Goal: Task Accomplishment & Management: Manage account settings

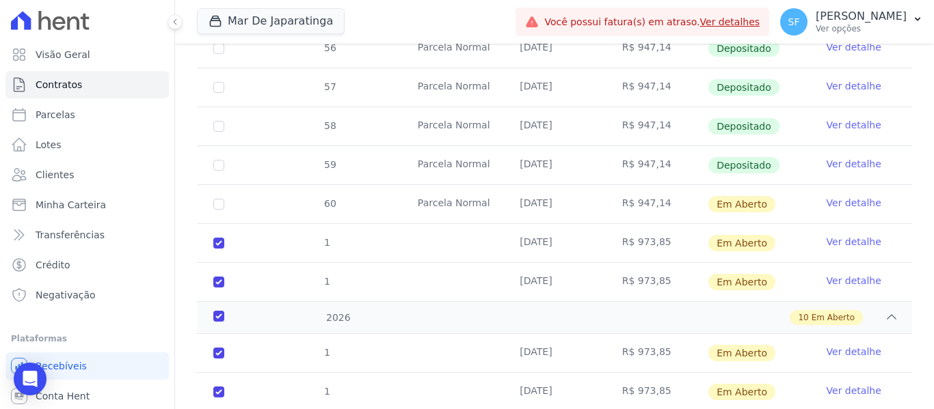
scroll to position [502, 0]
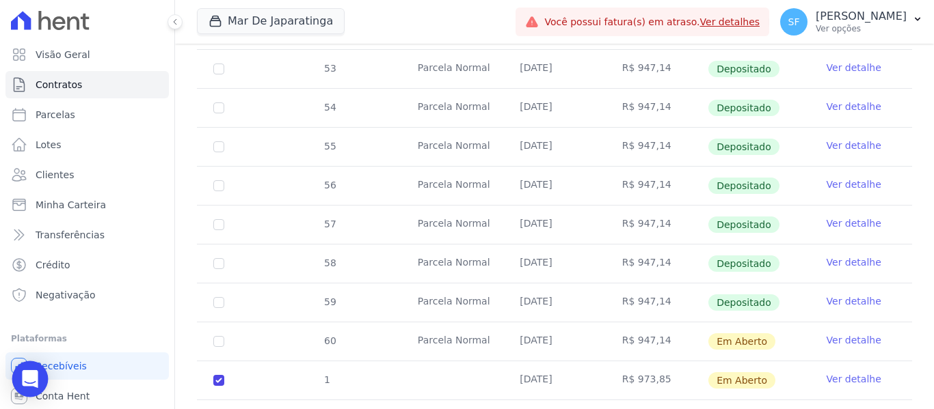
click at [31, 384] on icon "Open Intercom Messenger" at bounding box center [30, 379] width 16 height 18
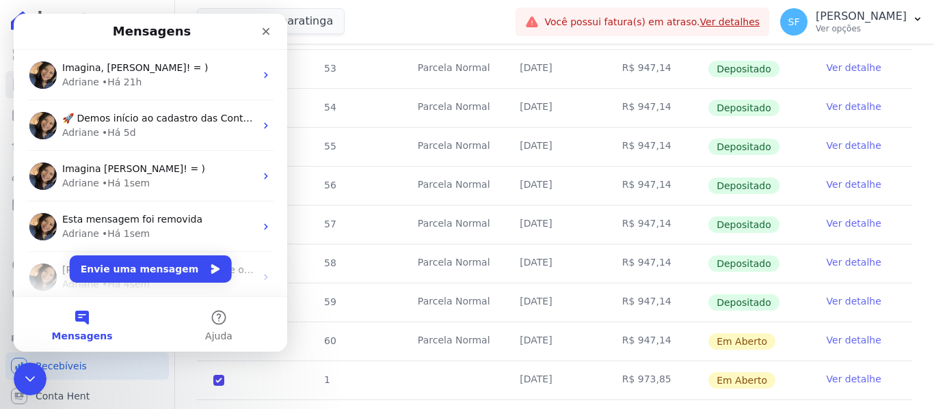
scroll to position [0, 0]
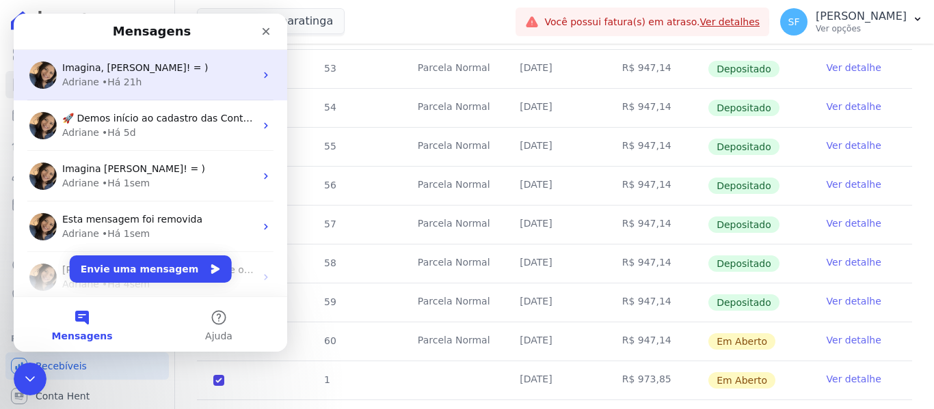
click at [106, 70] on span "Imagina, [PERSON_NAME]! = )" at bounding box center [135, 67] width 146 height 11
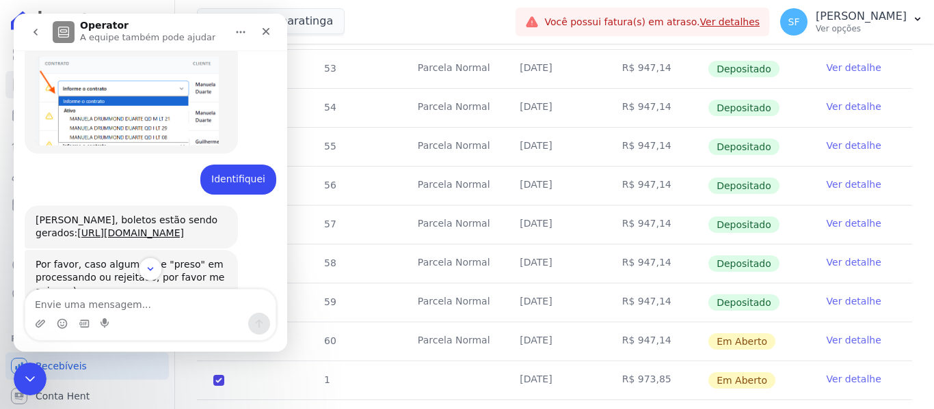
scroll to position [752, 0]
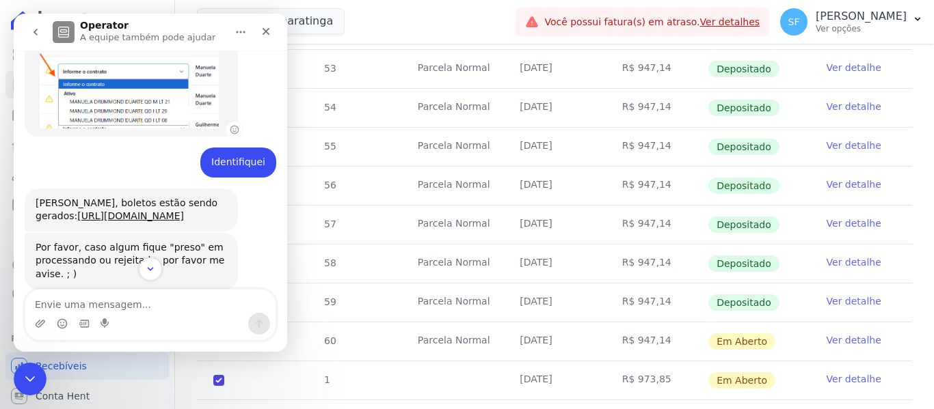
click at [149, 106] on img "Adriane diz…" at bounding box center [127, 84] width 183 height 89
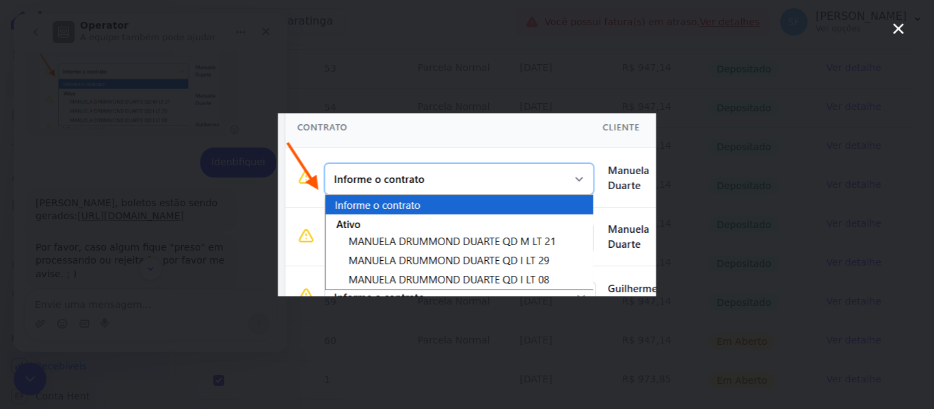
scroll to position [0, 0]
click at [608, 76] on div "Messenger da Intercom" at bounding box center [467, 204] width 934 height 409
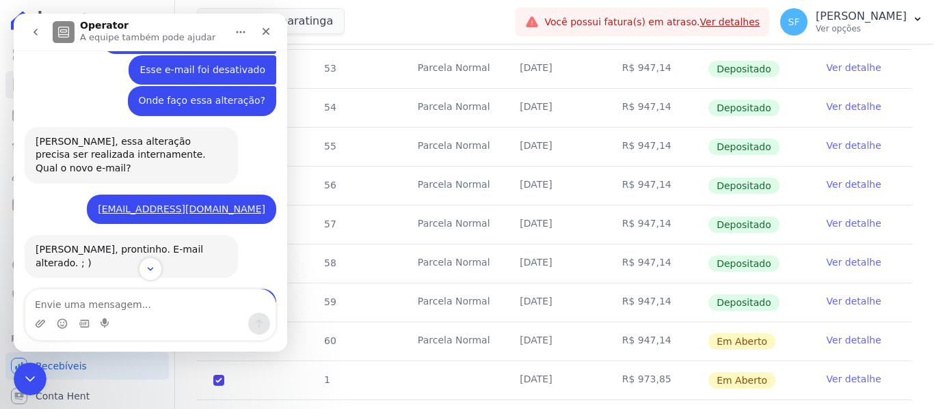
scroll to position [1537, 0]
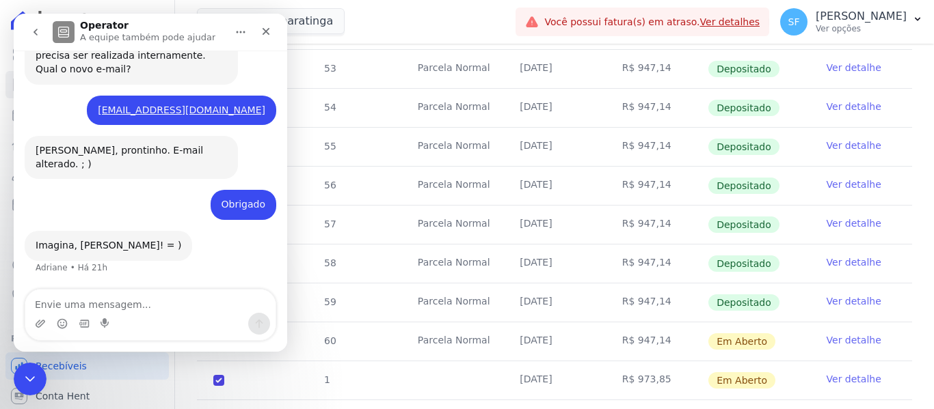
click at [359, 325] on tr "60 [GEOGRAPHIC_DATA] [DATE] R$ 947,14 Em [GEOGRAPHIC_DATA] Ver detalhe" at bounding box center [554, 341] width 715 height 39
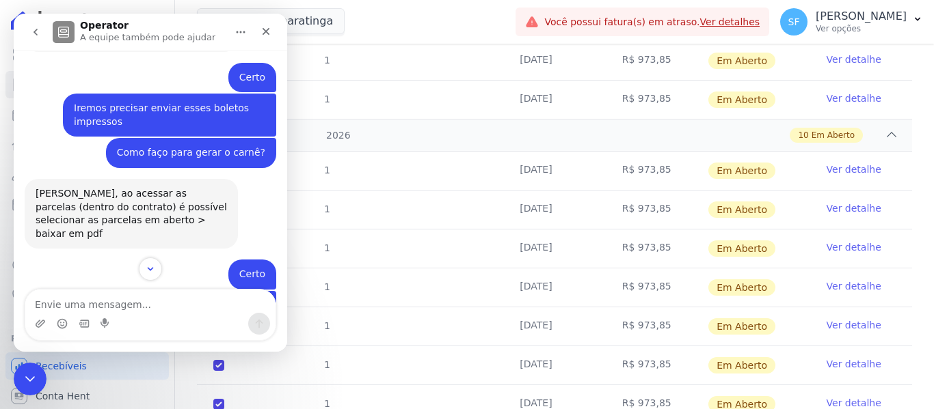
scroll to position [980, 0]
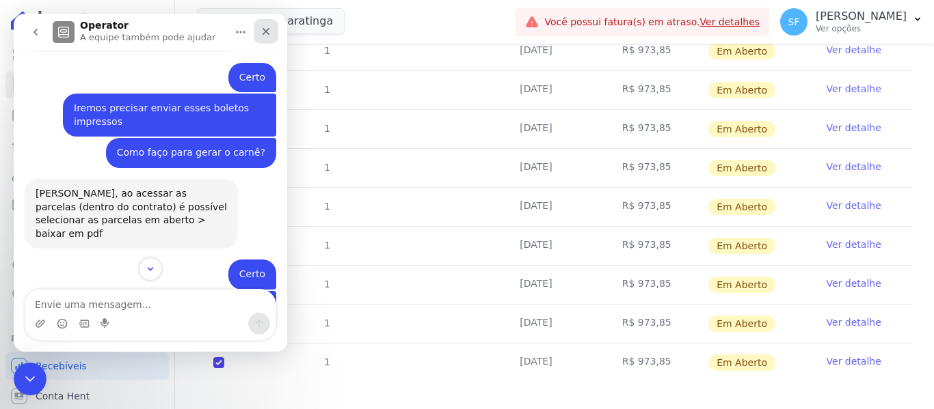
click at [267, 36] on icon "Fechar" at bounding box center [265, 31] width 11 height 11
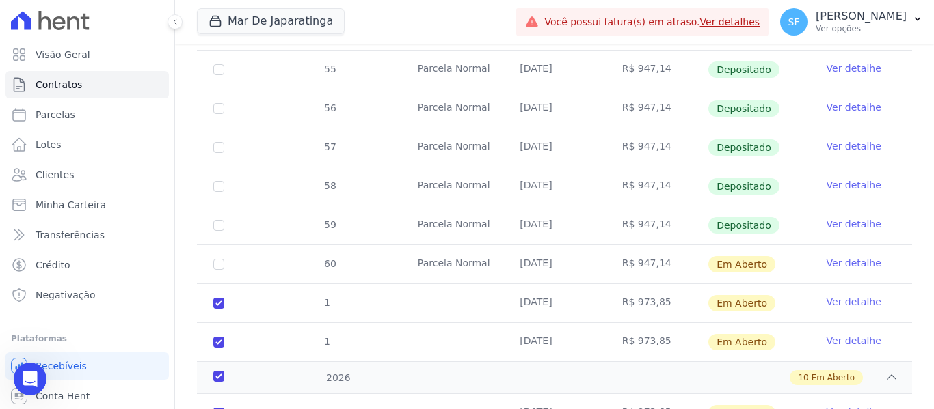
scroll to position [638, 0]
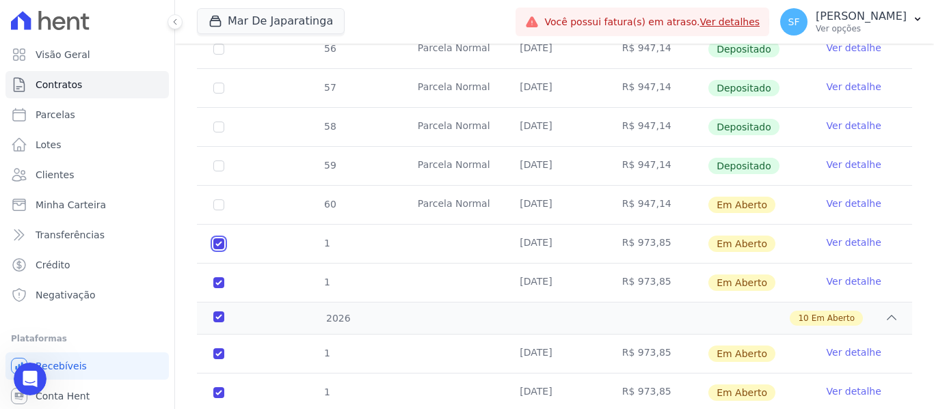
click at [217, 239] on input "checkbox" at bounding box center [218, 244] width 11 height 11
checkbox input "false"
checkbox input "true"
click at [220, 278] on input "checkbox" at bounding box center [218, 283] width 11 height 11
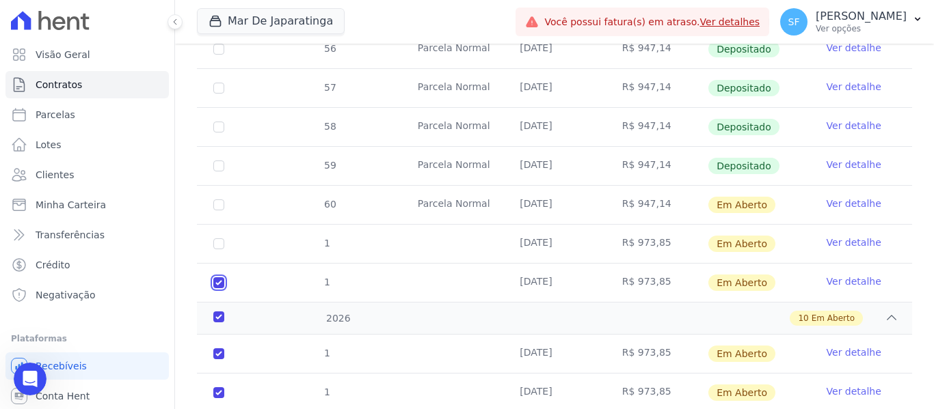
checkbox input "false"
checkbox input "true"
click at [216, 312] on div "2026" at bounding box center [242, 319] width 62 height 14
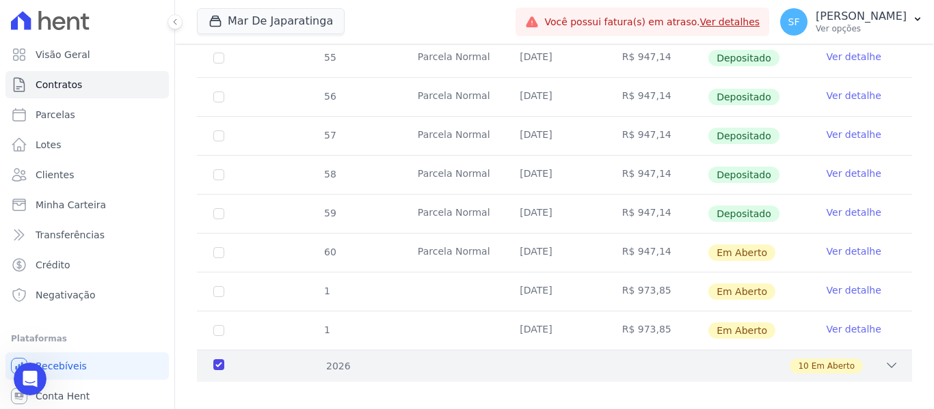
click at [223, 360] on div "2026" at bounding box center [242, 367] width 62 height 14
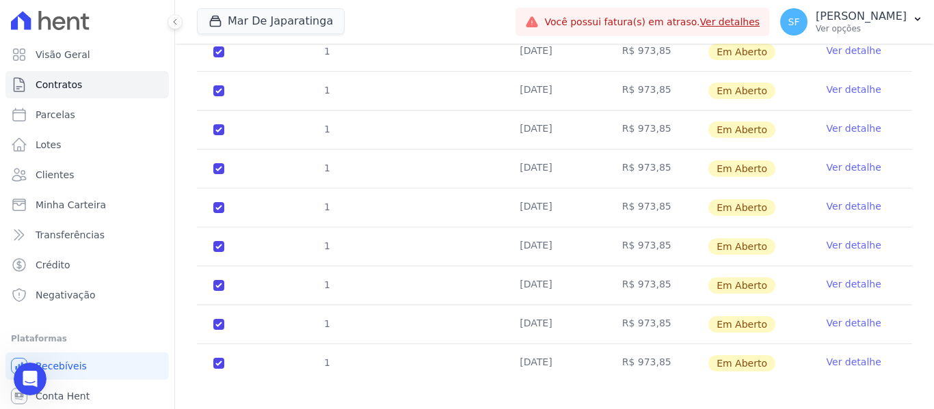
scroll to position [980, 0]
click at [220, 357] on input "checkbox" at bounding box center [218, 362] width 11 height 11
checkbox input "false"
checkbox input "true"
click at [219, 319] on input "checkbox" at bounding box center [218, 324] width 11 height 11
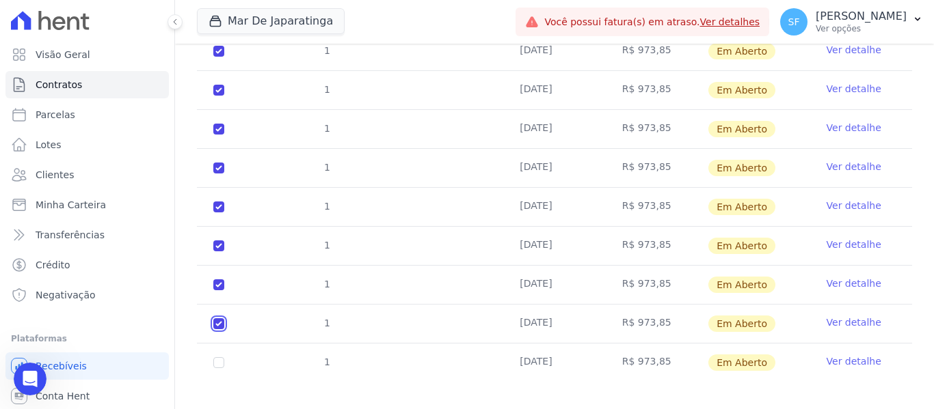
checkbox input "false"
checkbox input "true"
drag, startPoint x: 217, startPoint y: 272, endPoint x: 215, endPoint y: 249, distance: 23.3
click at [217, 280] on input "checkbox" at bounding box center [218, 285] width 11 height 11
checkbox input "false"
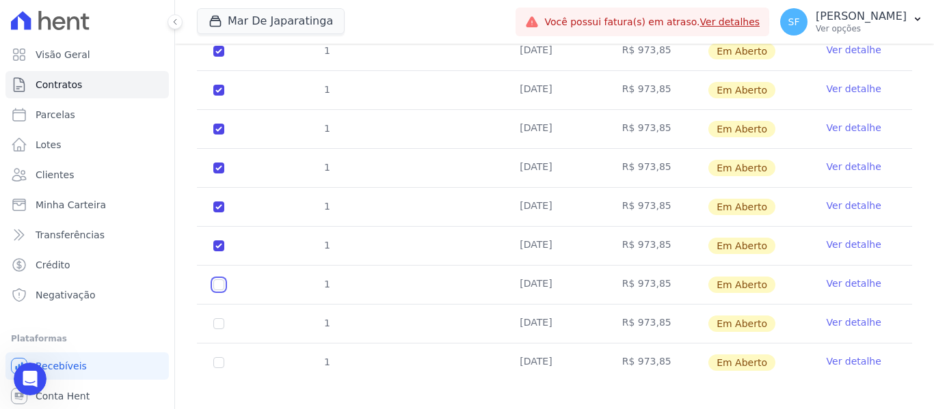
checkbox input "true"
click at [217, 241] on input "checkbox" at bounding box center [218, 246] width 11 height 11
checkbox input "false"
checkbox input "true"
drag, startPoint x: 217, startPoint y: 195, endPoint x: 215, endPoint y: 181, distance: 13.9
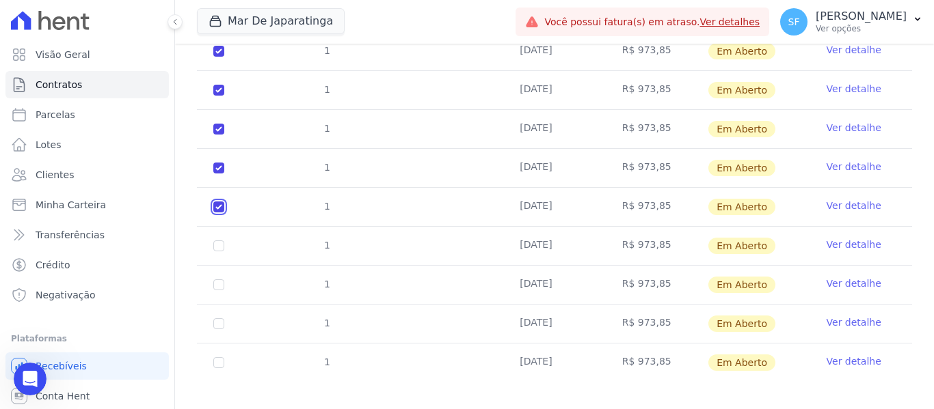
click at [217, 202] on input "checkbox" at bounding box center [218, 207] width 11 height 11
checkbox input "false"
checkbox input "true"
click at [221, 163] on input "checkbox" at bounding box center [218, 168] width 11 height 11
checkbox input "false"
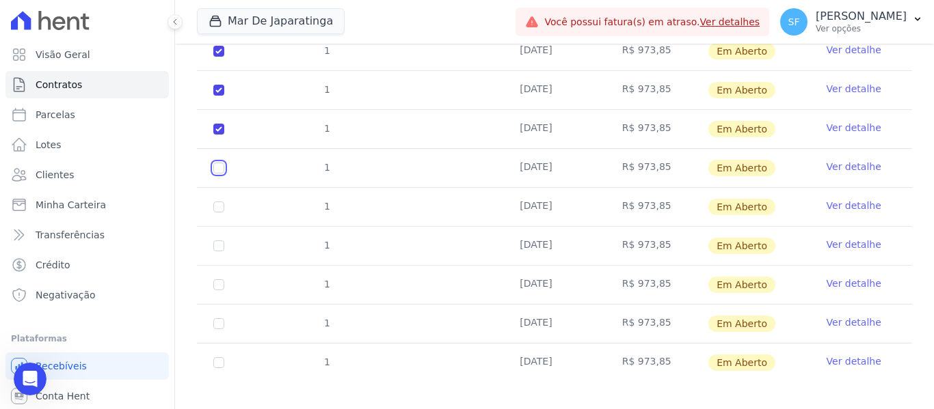
checkbox input "true"
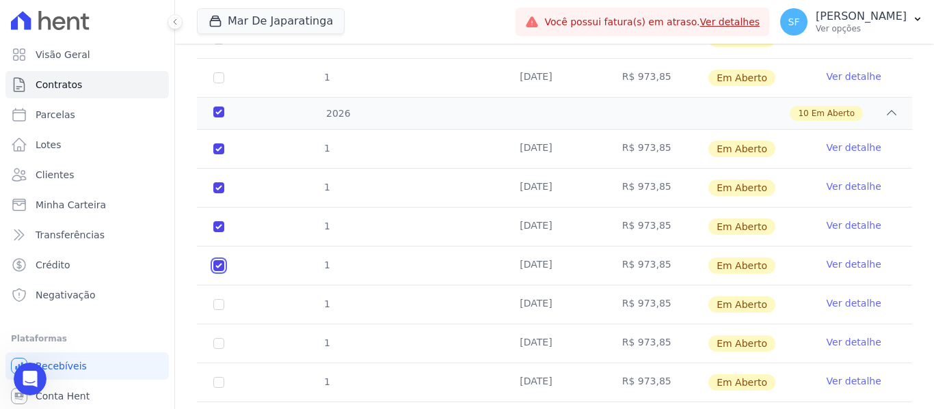
click at [219, 260] on input "checkbox" at bounding box center [218, 265] width 11 height 11
checkbox input "false"
checkbox input "true"
drag, startPoint x: 219, startPoint y: 212, endPoint x: 216, endPoint y: 200, distance: 12.1
click at [217, 221] on input "checkbox" at bounding box center [218, 226] width 11 height 11
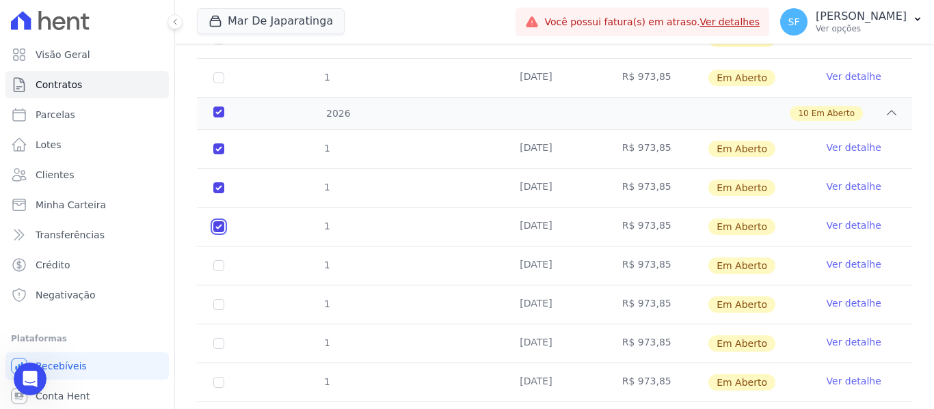
checkbox input "false"
checkbox input "true"
click at [217, 183] on input "checkbox" at bounding box center [218, 188] width 11 height 11
checkbox input "false"
checkbox input "true"
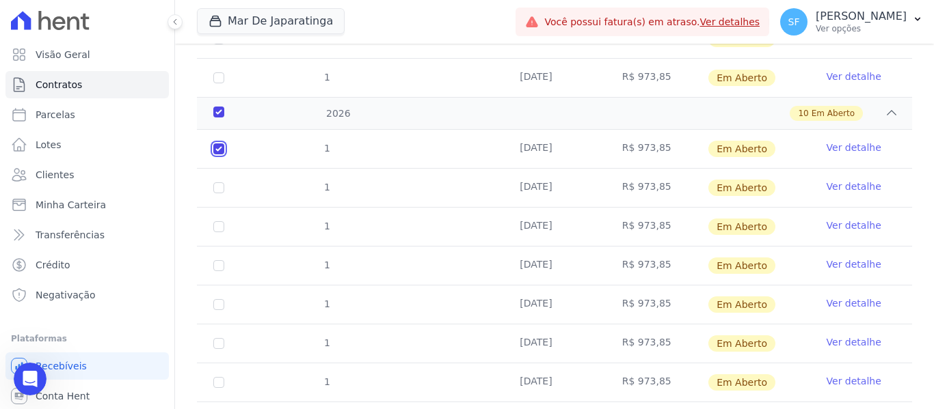
click at [217, 144] on input "checkbox" at bounding box center [218, 149] width 11 height 11
checkbox input "false"
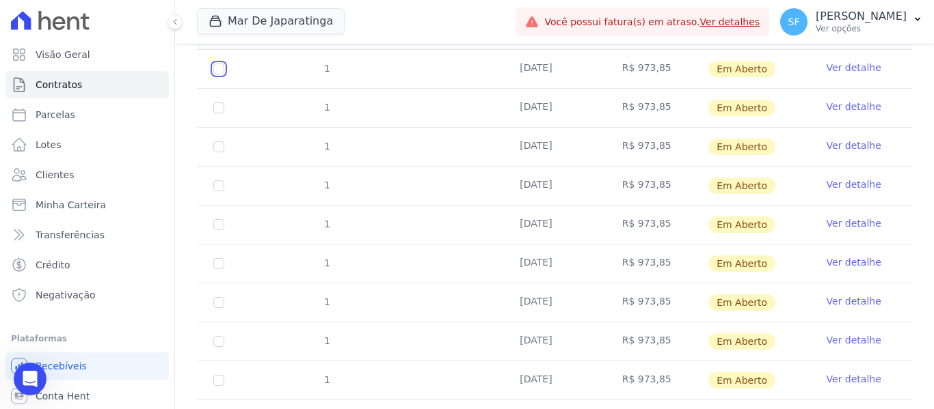
scroll to position [833, 0]
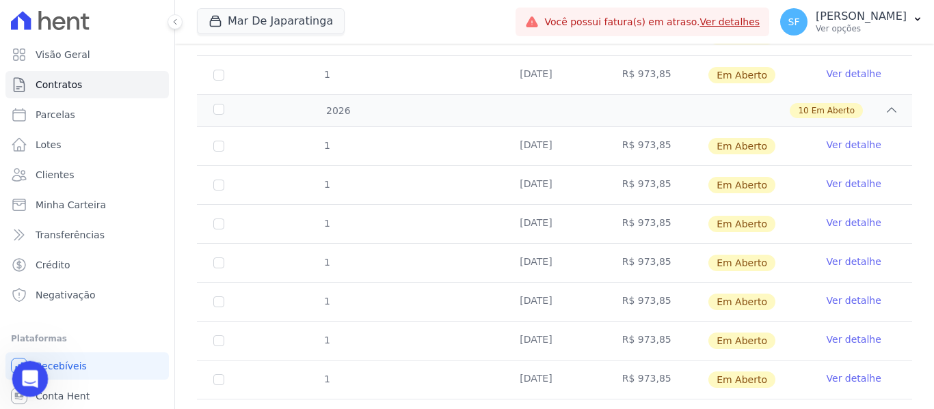
click at [24, 382] on icon "Abertura do Messenger da Intercom" at bounding box center [28, 377] width 23 height 23
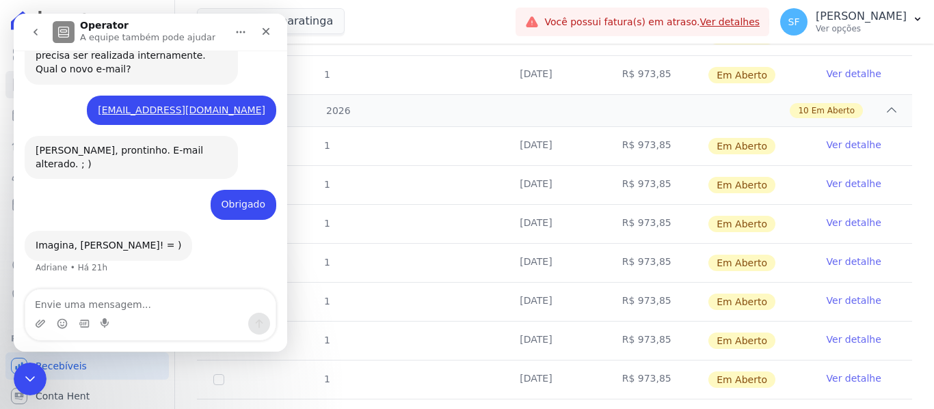
scroll to position [1537, 0]
click at [270, 32] on div "Fechar" at bounding box center [266, 31] width 25 height 25
